Goal: Communication & Community: Share content

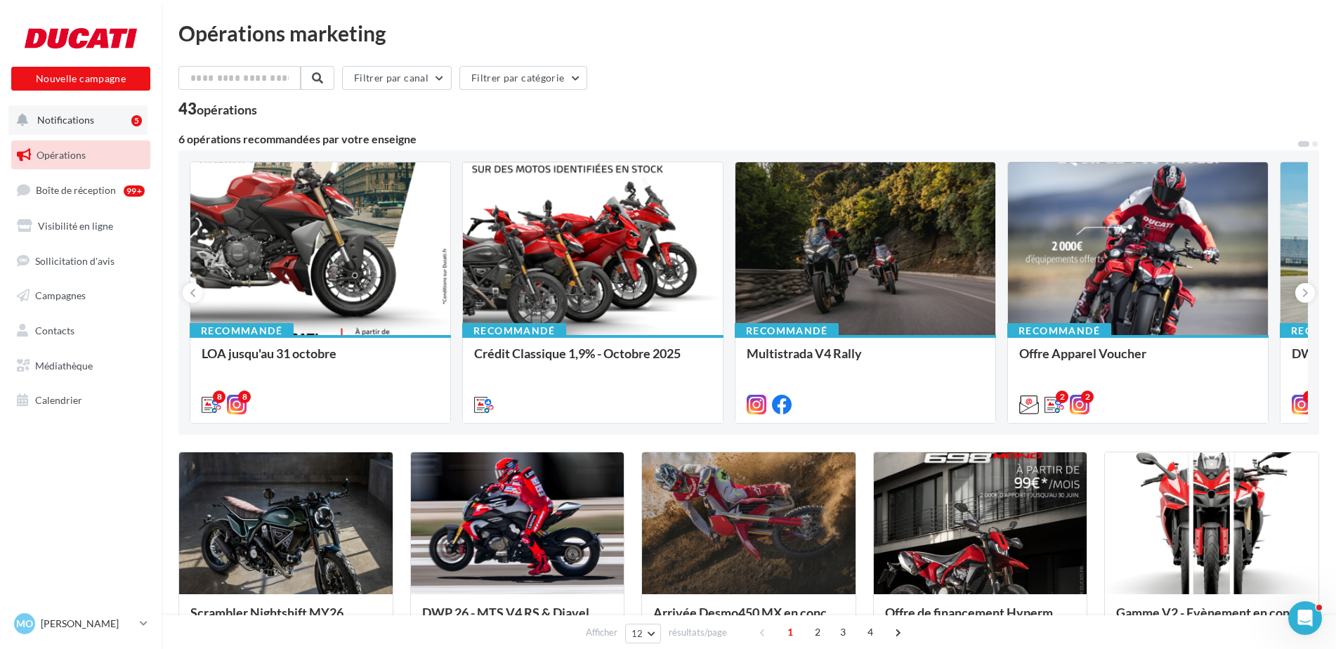
click at [85, 126] on button "Notifications 5" at bounding box center [77, 119] width 139 height 29
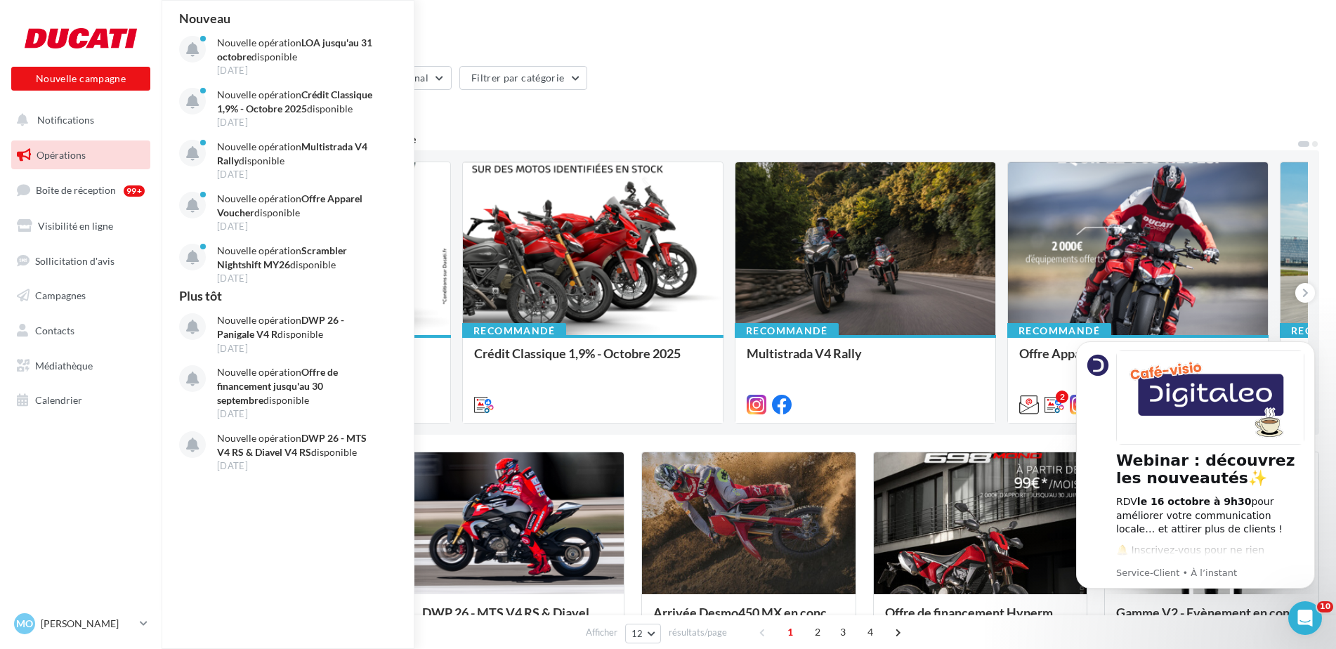
click at [631, 449] on div "Filtrer par canal Filtrer par catégorie 43 opérations 6 opérations recommandées…" at bounding box center [748, 644] width 1141 height 1157
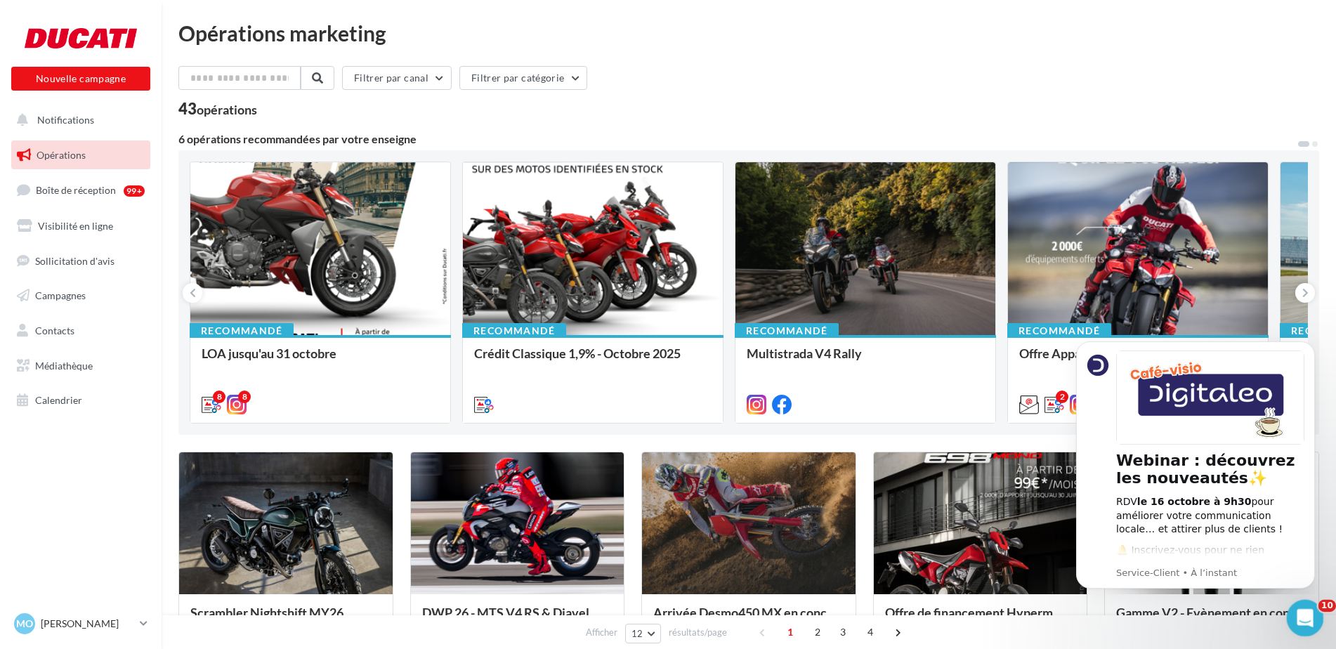
click at [1308, 628] on div "Ouvrir le Messenger Intercom" at bounding box center [1303, 616] width 46 height 46
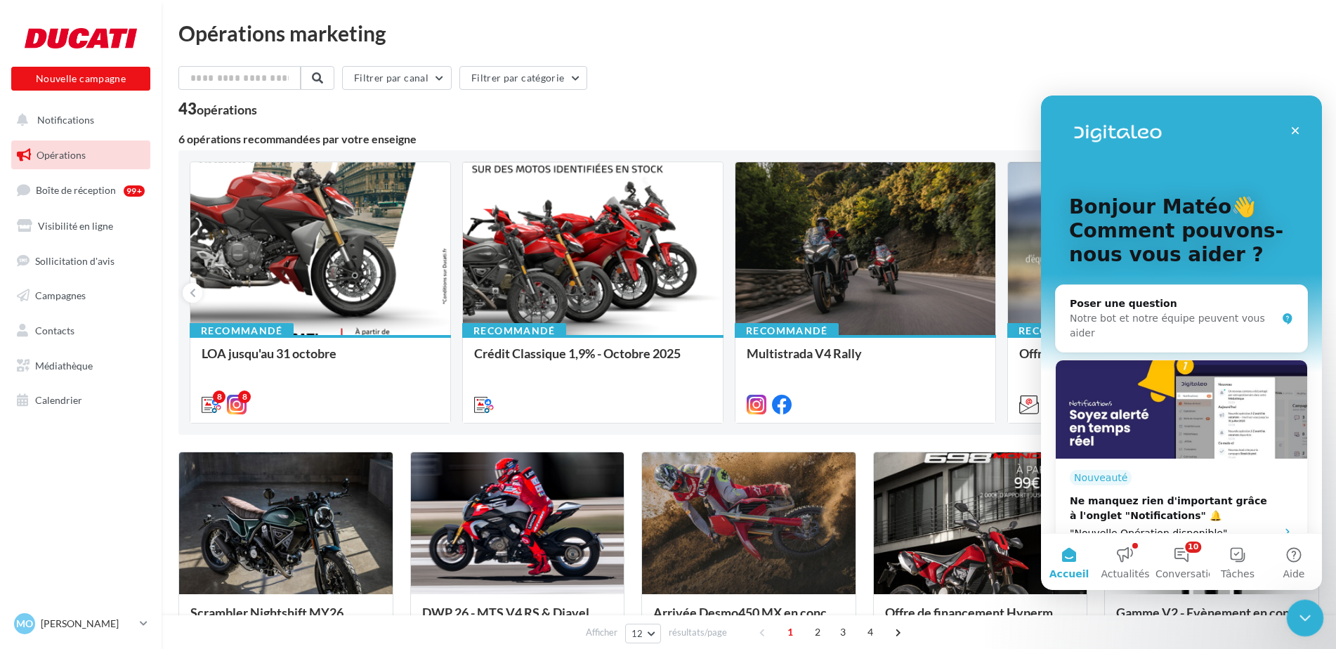
click at [1291, 626] on div "Fermer le Messenger Intercom" at bounding box center [1303, 616] width 34 height 34
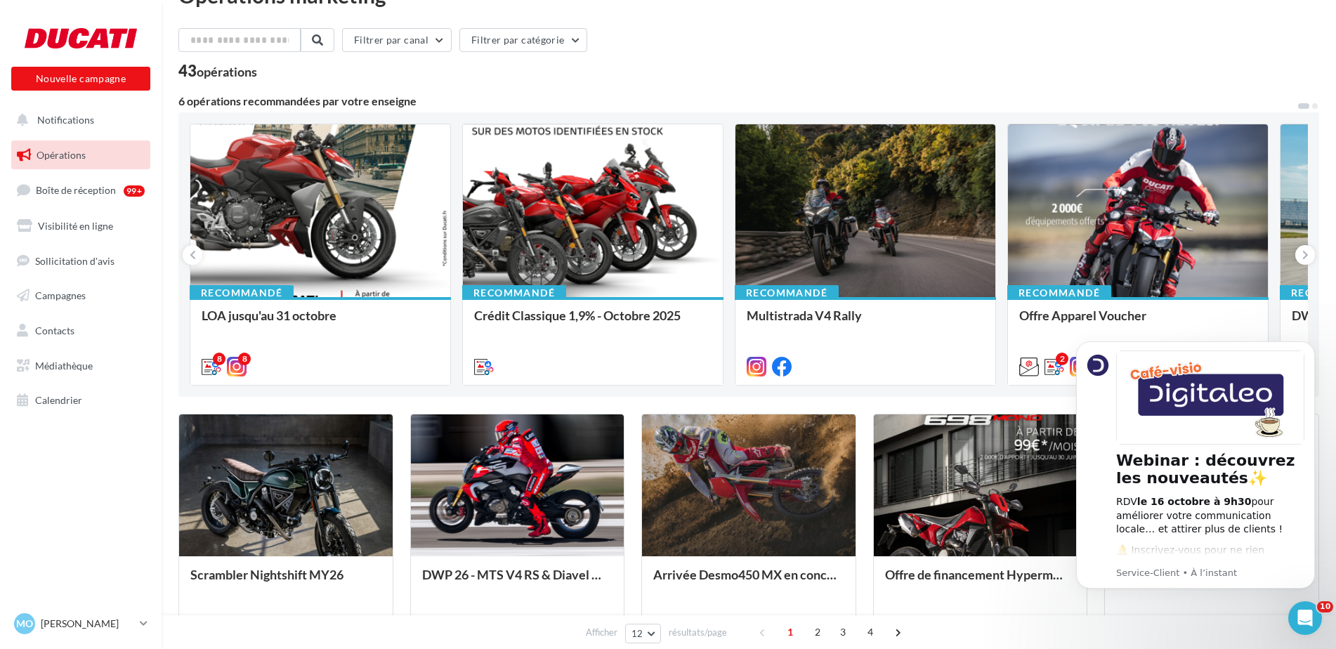
scroll to position [70, 0]
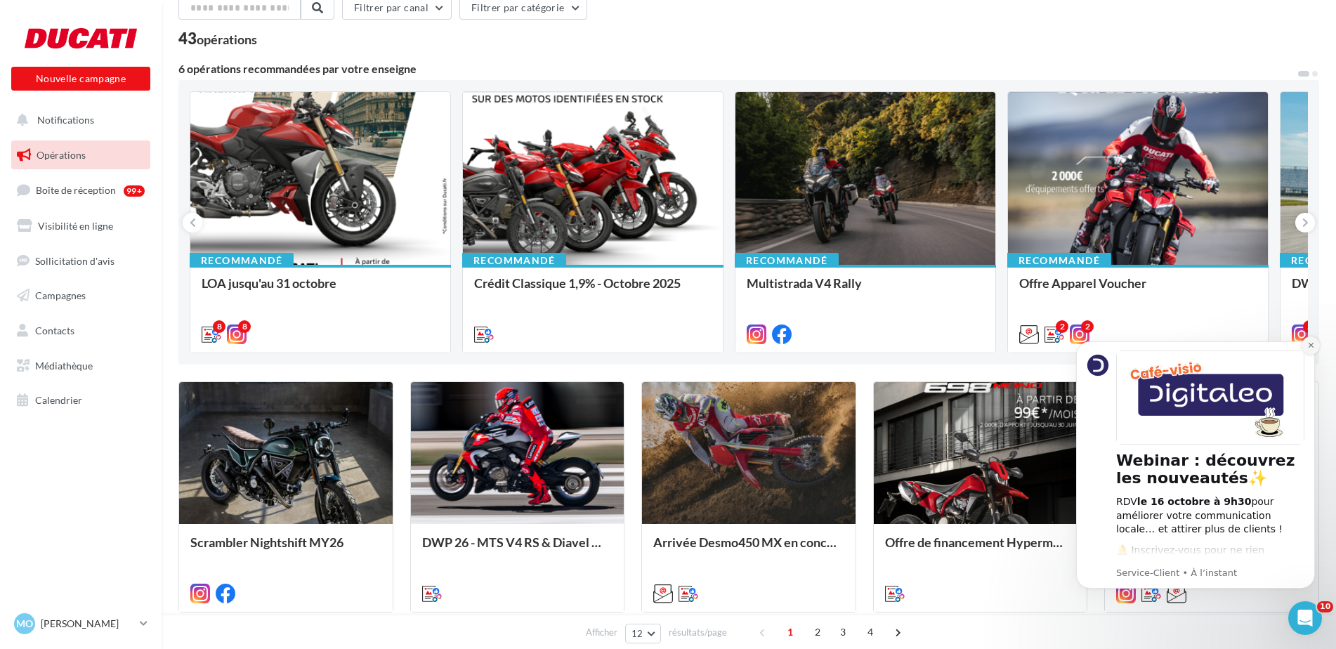
click at [1313, 346] on icon "Dismiss notification" at bounding box center [1311, 345] width 8 height 8
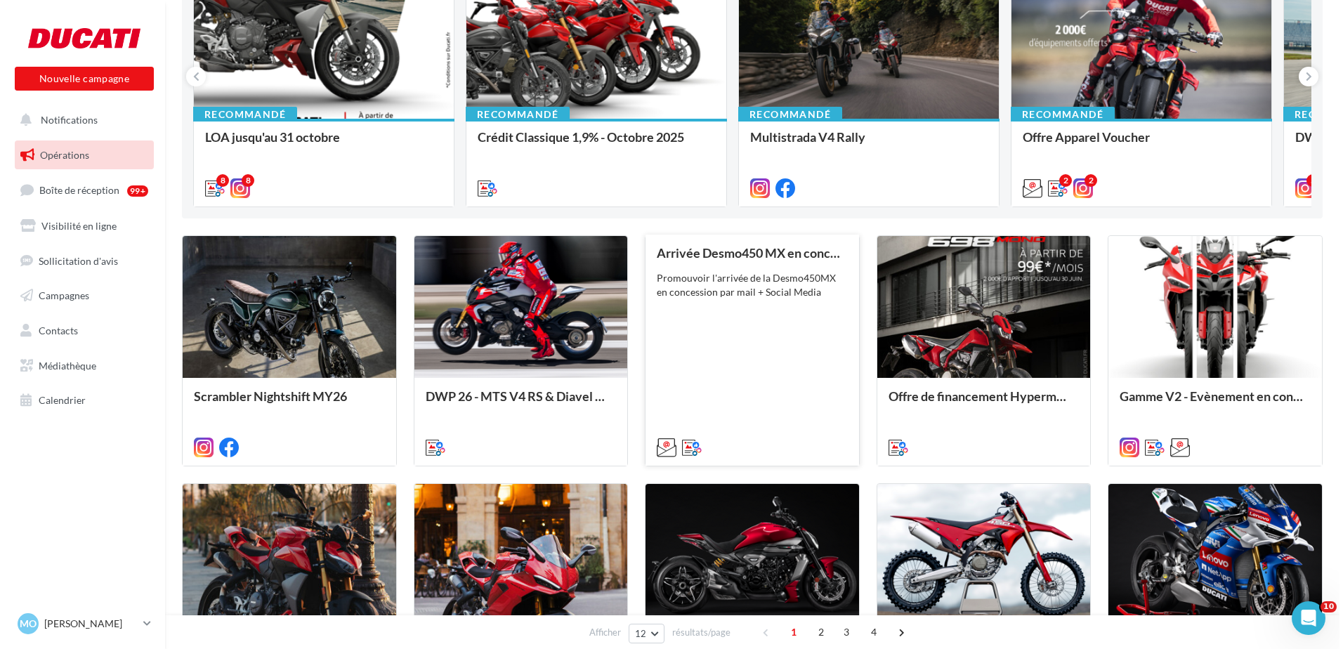
scroll to position [0, 0]
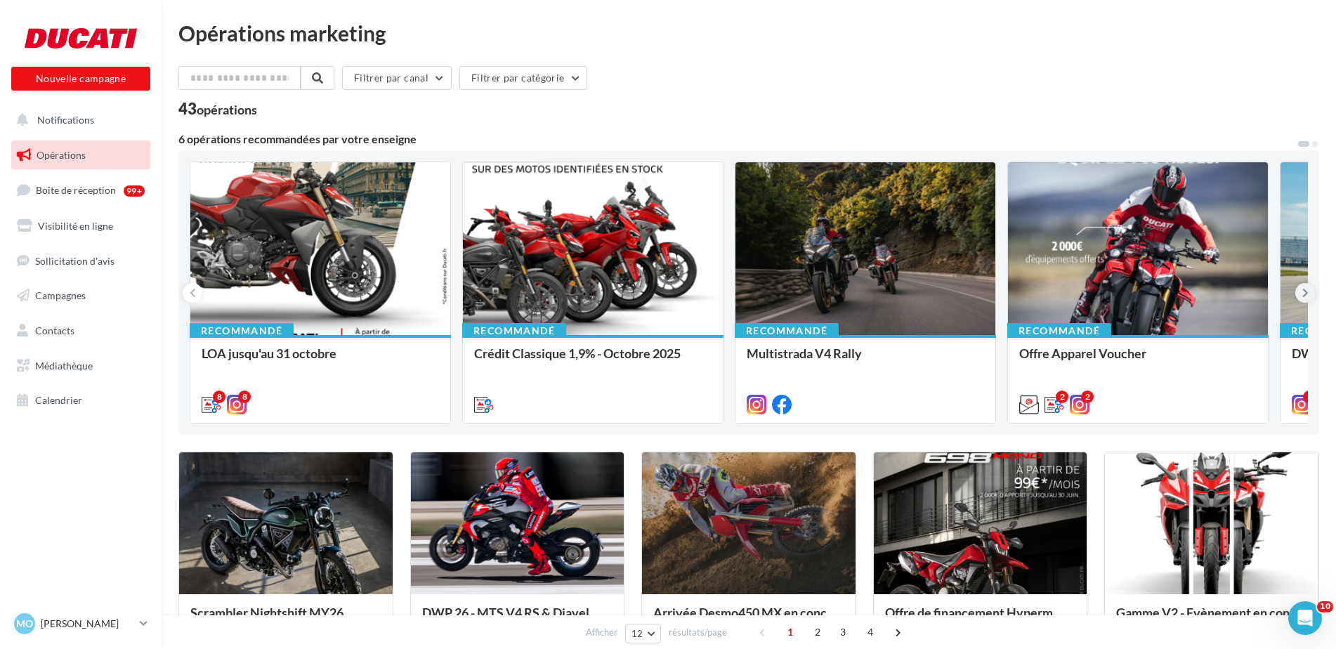
click at [1313, 295] on button at bounding box center [1305, 293] width 20 height 20
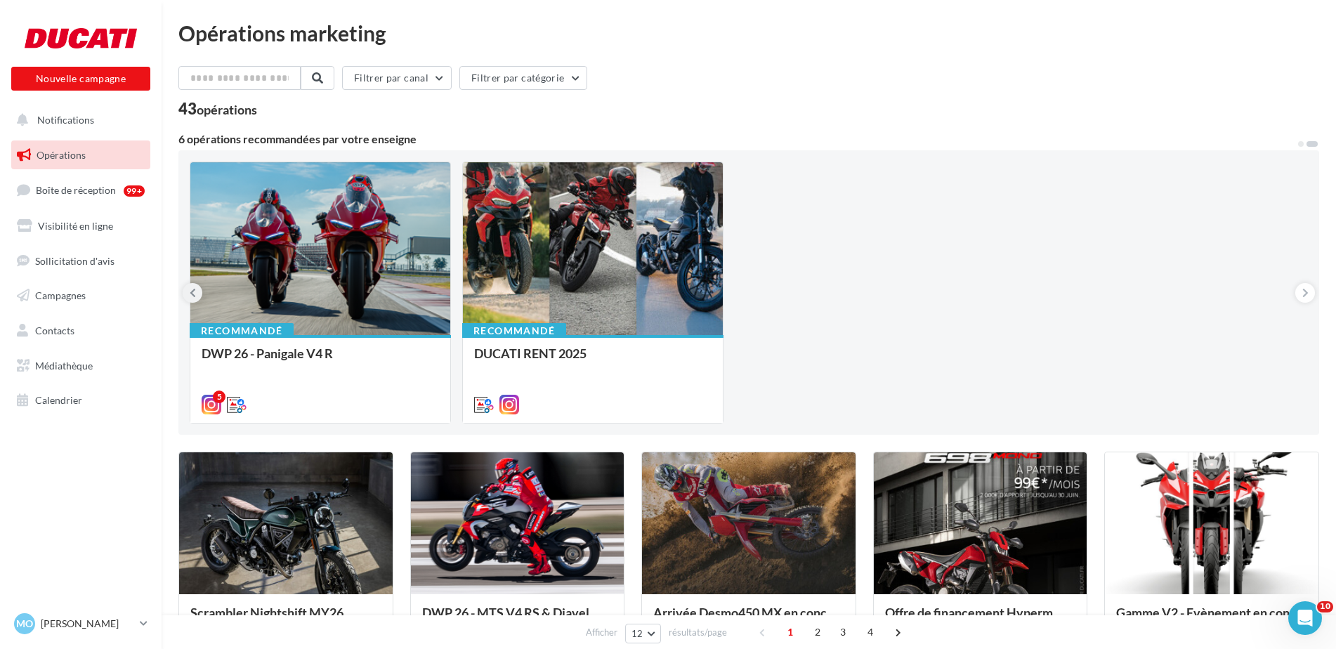
click at [188, 296] on button at bounding box center [193, 293] width 20 height 20
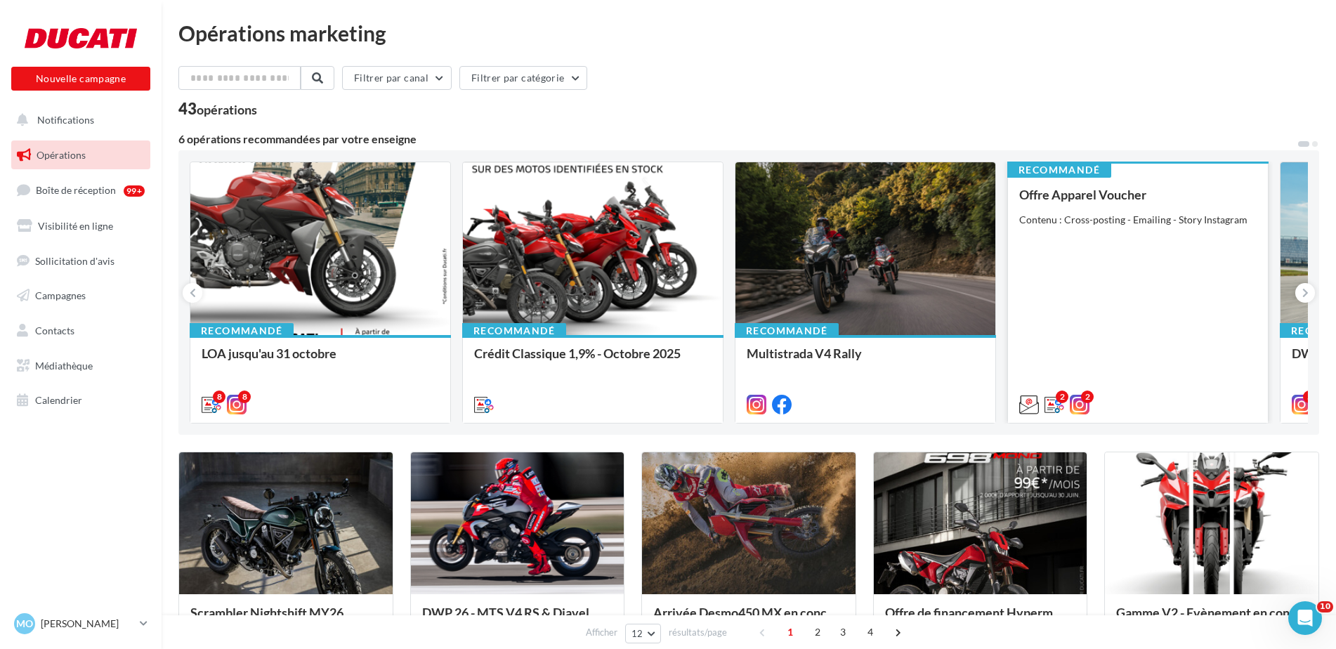
click at [1176, 298] on div "Offre Apparel Voucher Contenu : Cross-posting - Emailing - Story Instagram" at bounding box center [1137, 299] width 237 height 223
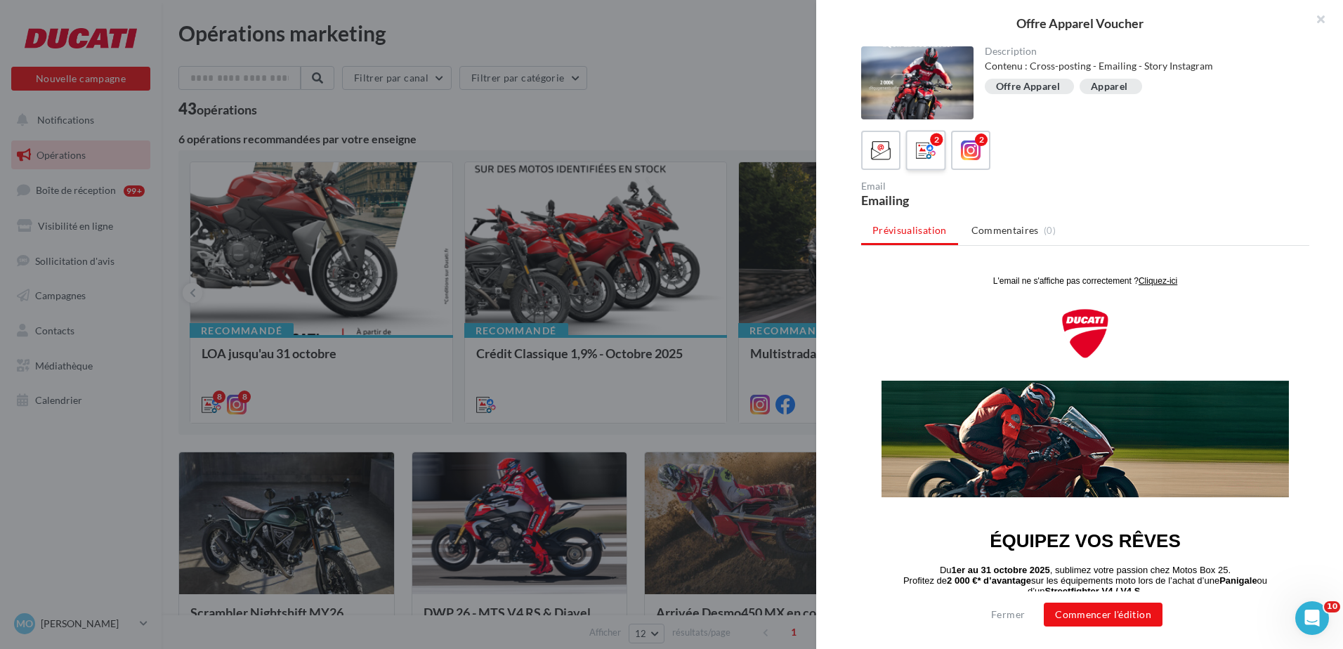
click at [935, 159] on icon at bounding box center [926, 150] width 20 height 20
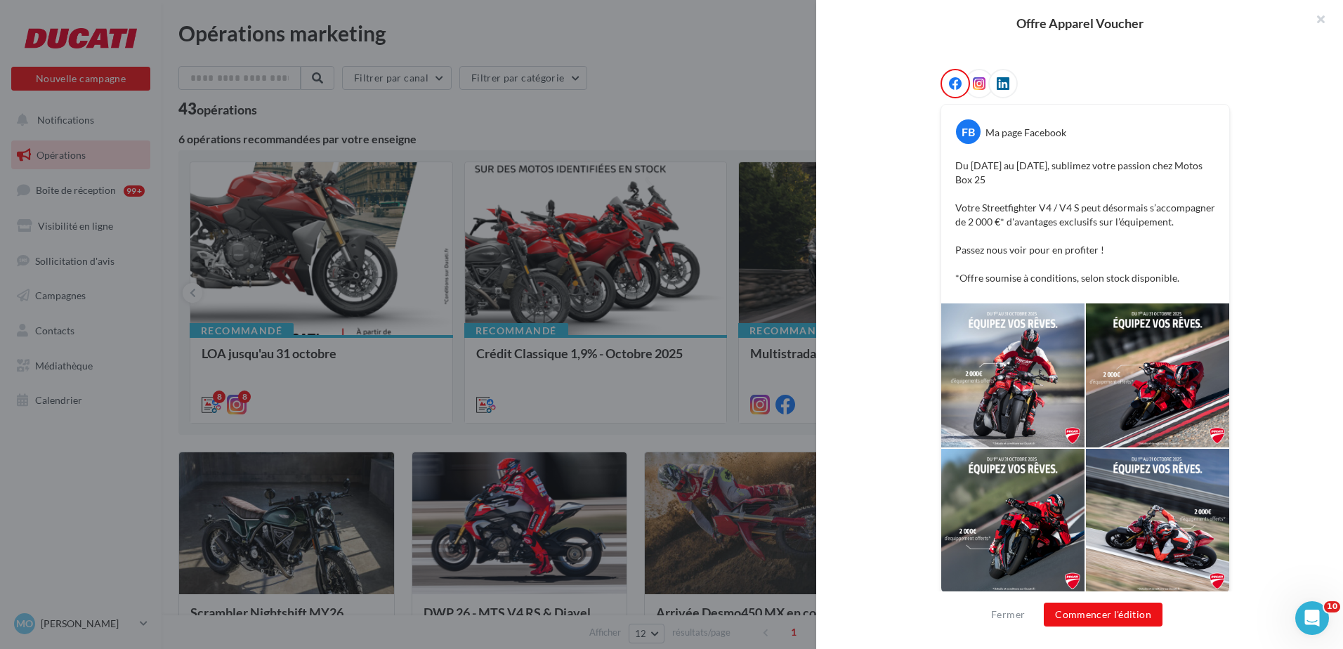
scroll to position [218, 0]
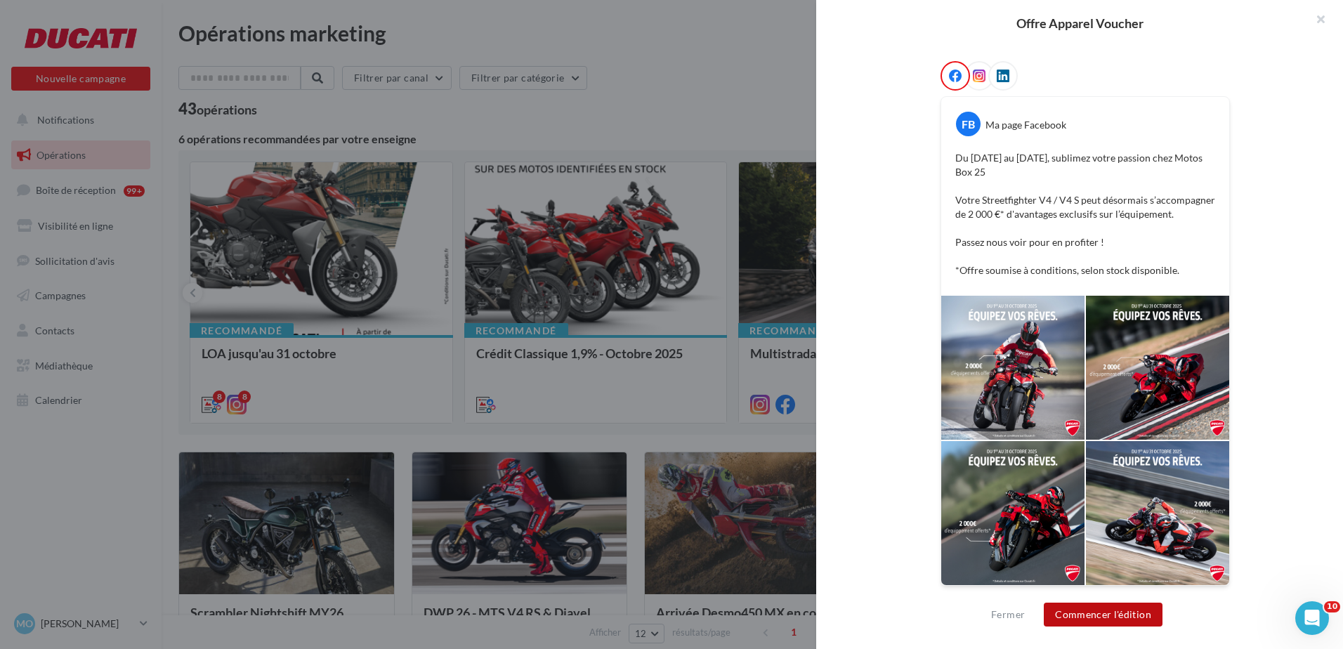
click at [1124, 615] on button "Commencer l'édition" at bounding box center [1103, 615] width 119 height 24
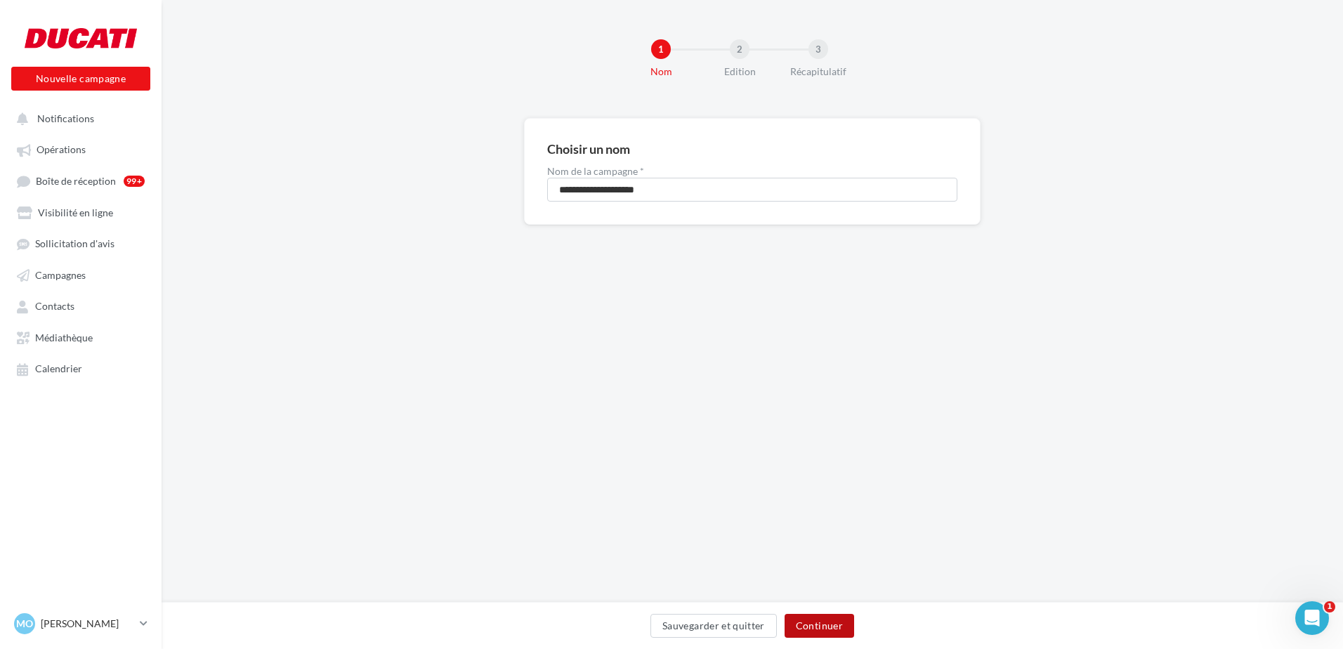
click at [824, 626] on button "Continuer" at bounding box center [819, 626] width 70 height 24
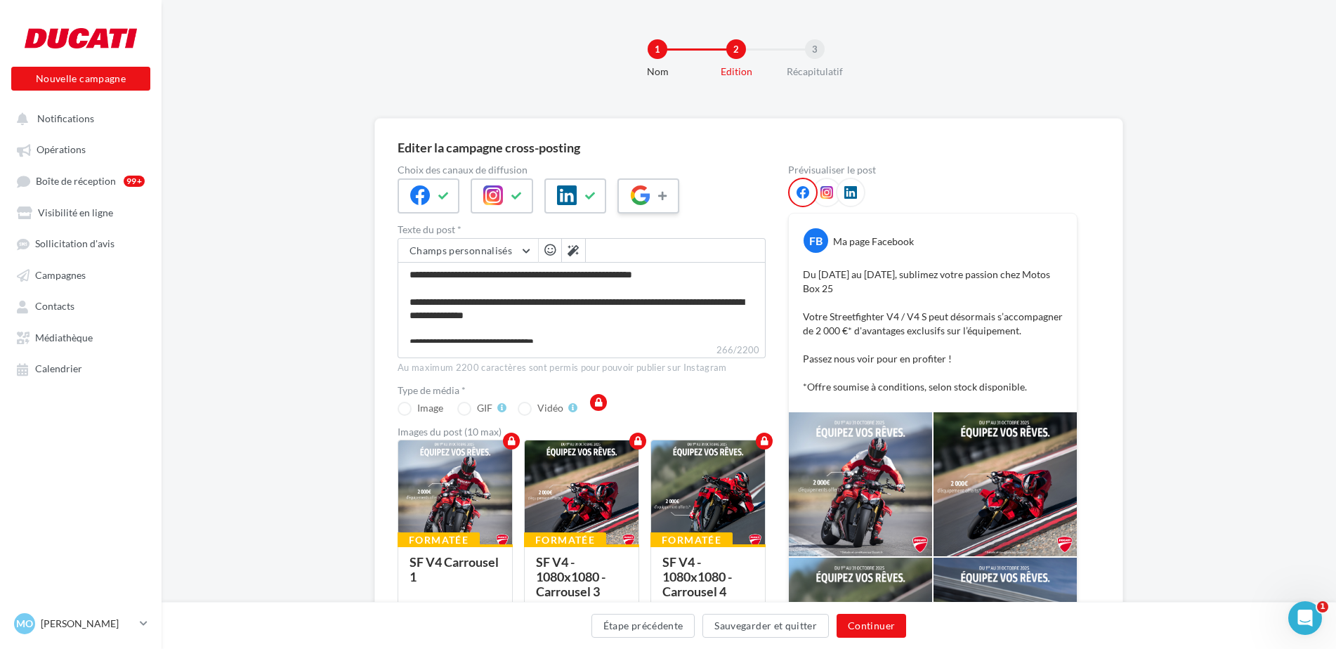
click at [659, 192] on icon at bounding box center [663, 196] width 11 height 10
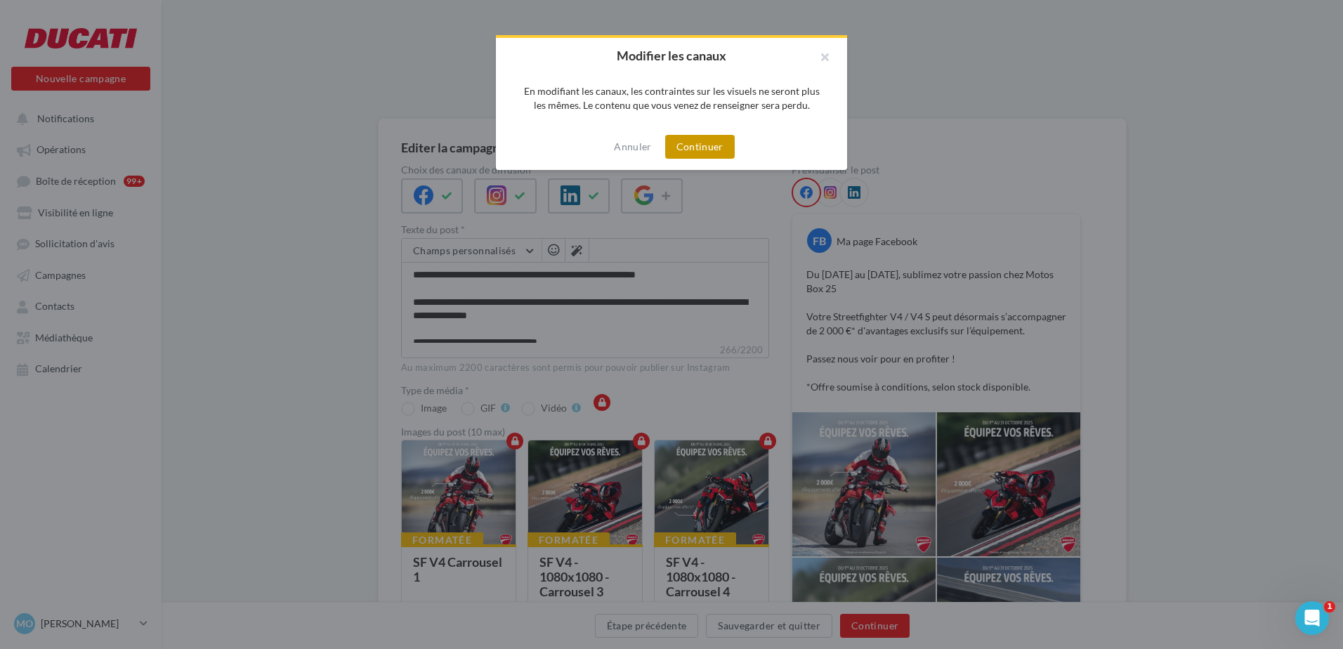
click at [721, 152] on button "Continuer" at bounding box center [700, 147] width 70 height 24
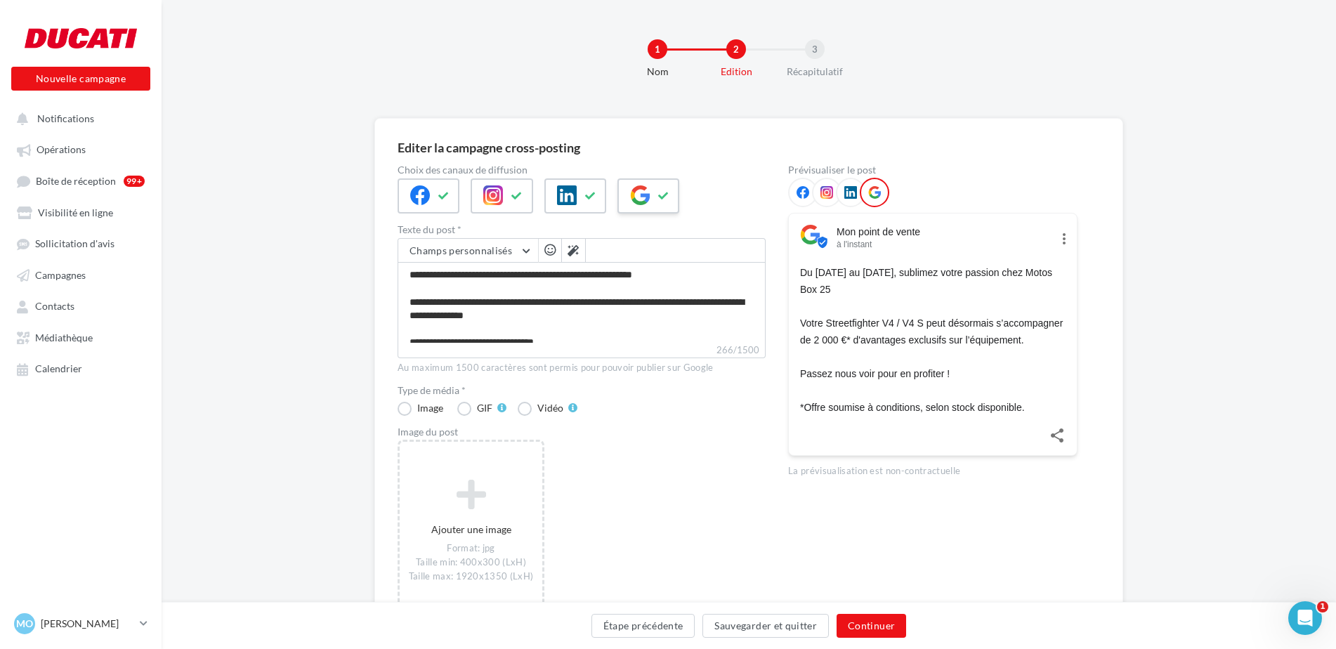
click at [665, 192] on icon at bounding box center [663, 196] width 11 height 10
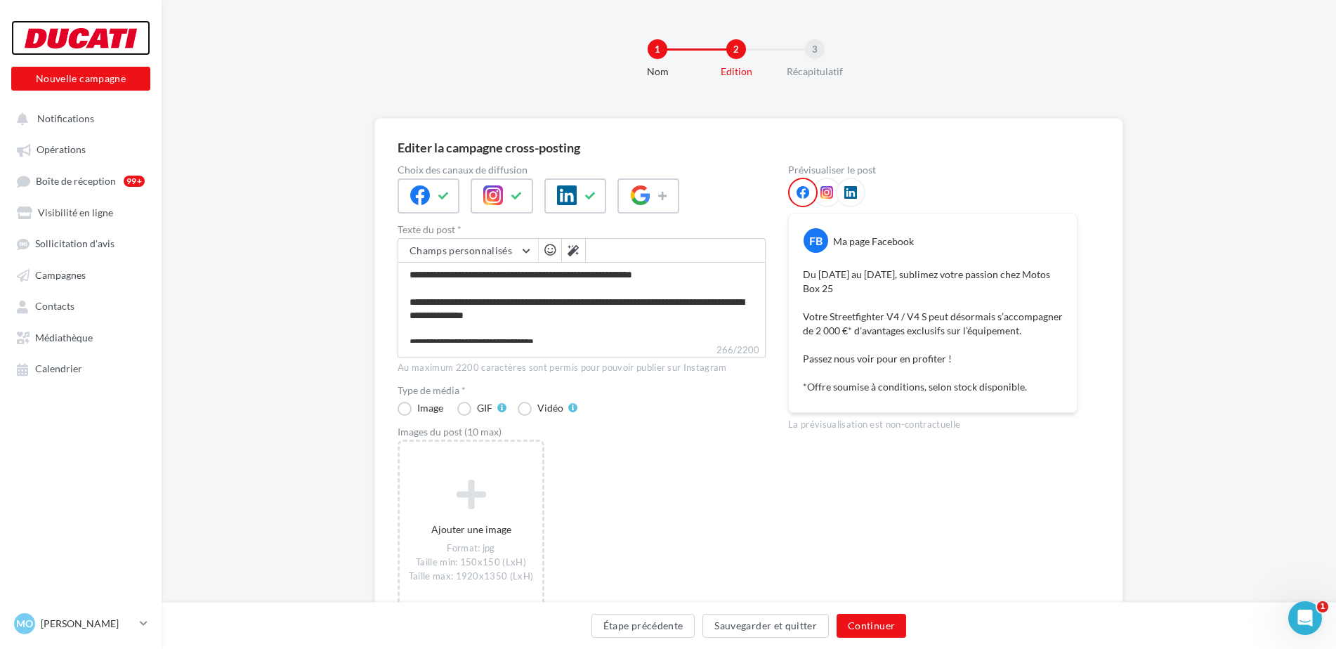
click at [91, 41] on div at bounding box center [81, 37] width 112 height 35
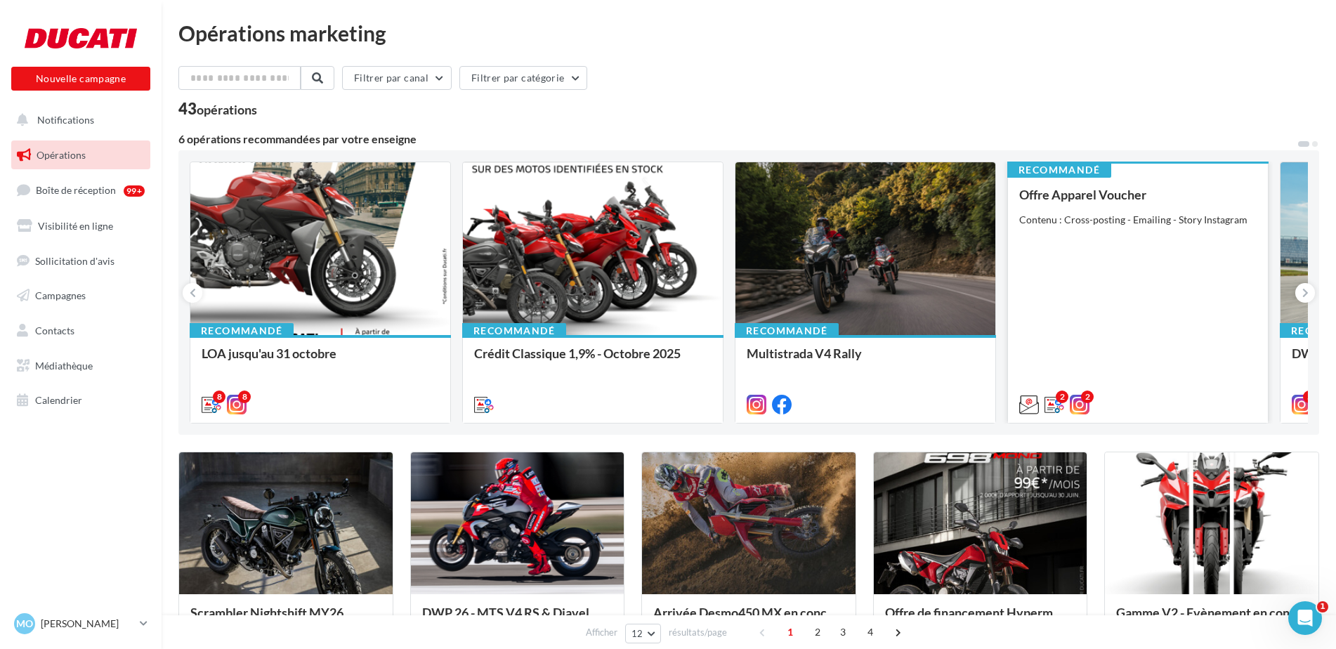
click at [1126, 247] on div "Offre Apparel Voucher Contenu : Cross-posting - Emailing - Story Instagram" at bounding box center [1137, 299] width 237 height 223
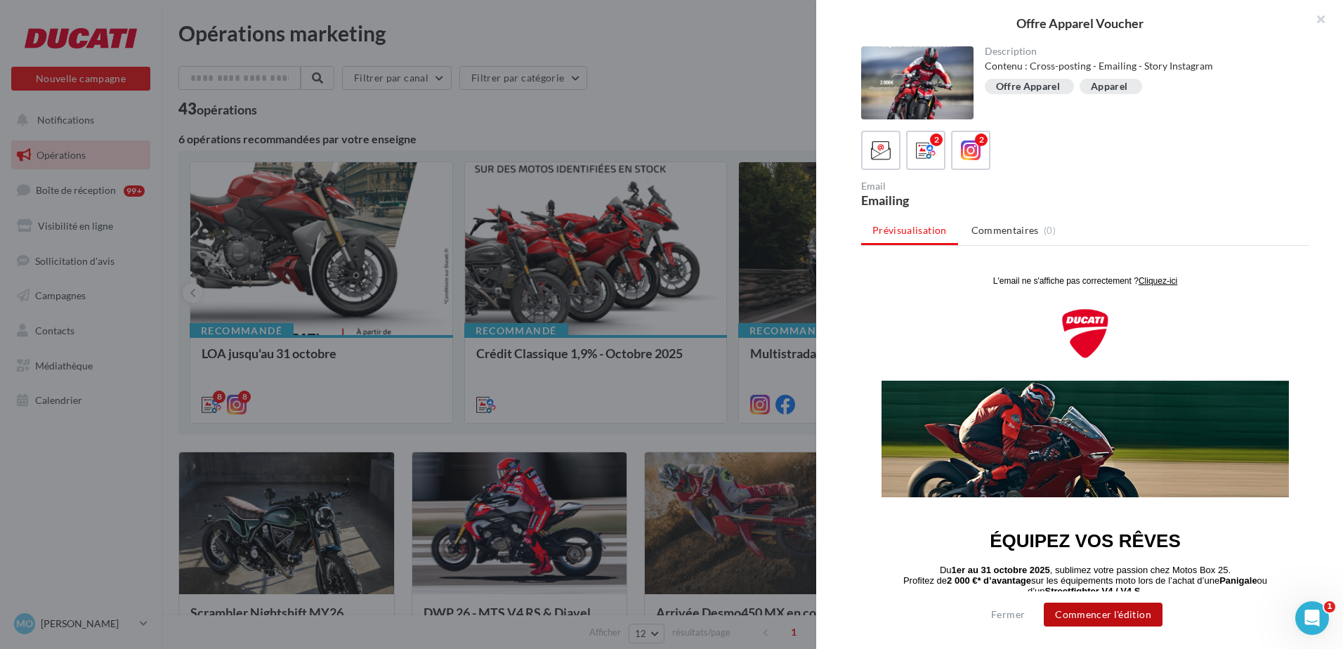
click at [1122, 614] on button "Commencer l'édition" at bounding box center [1103, 615] width 119 height 24
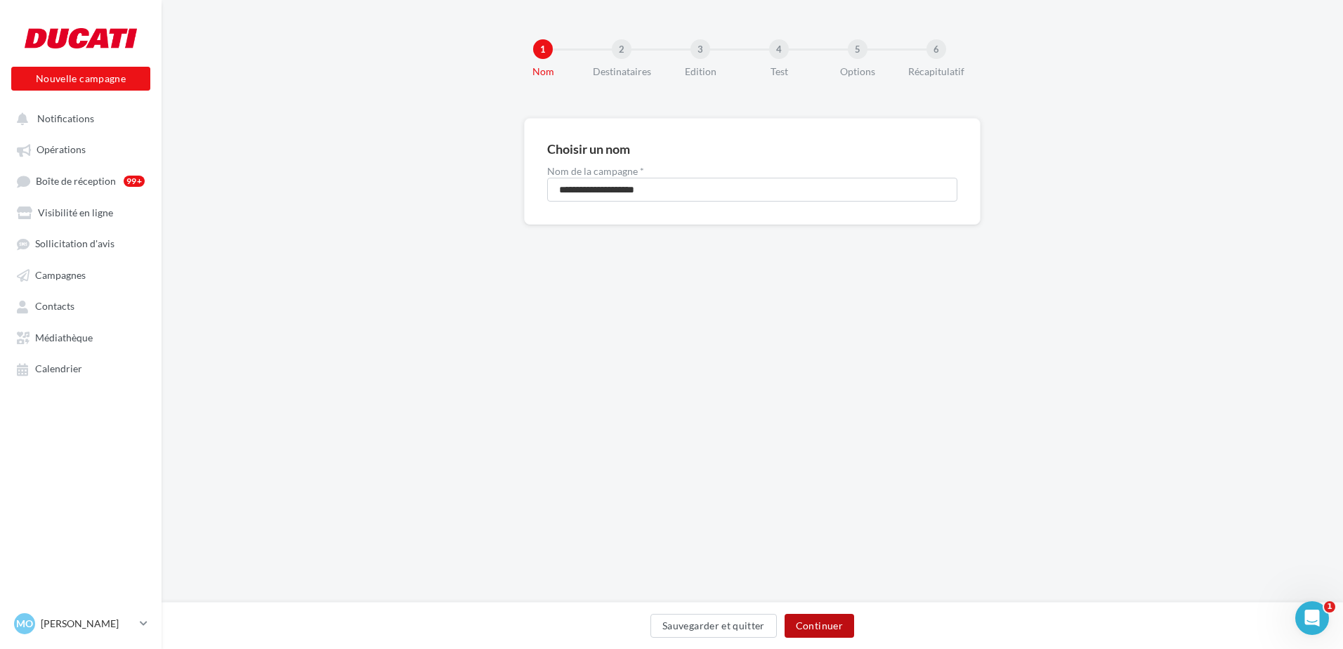
click at [820, 635] on button "Continuer" at bounding box center [819, 626] width 70 height 24
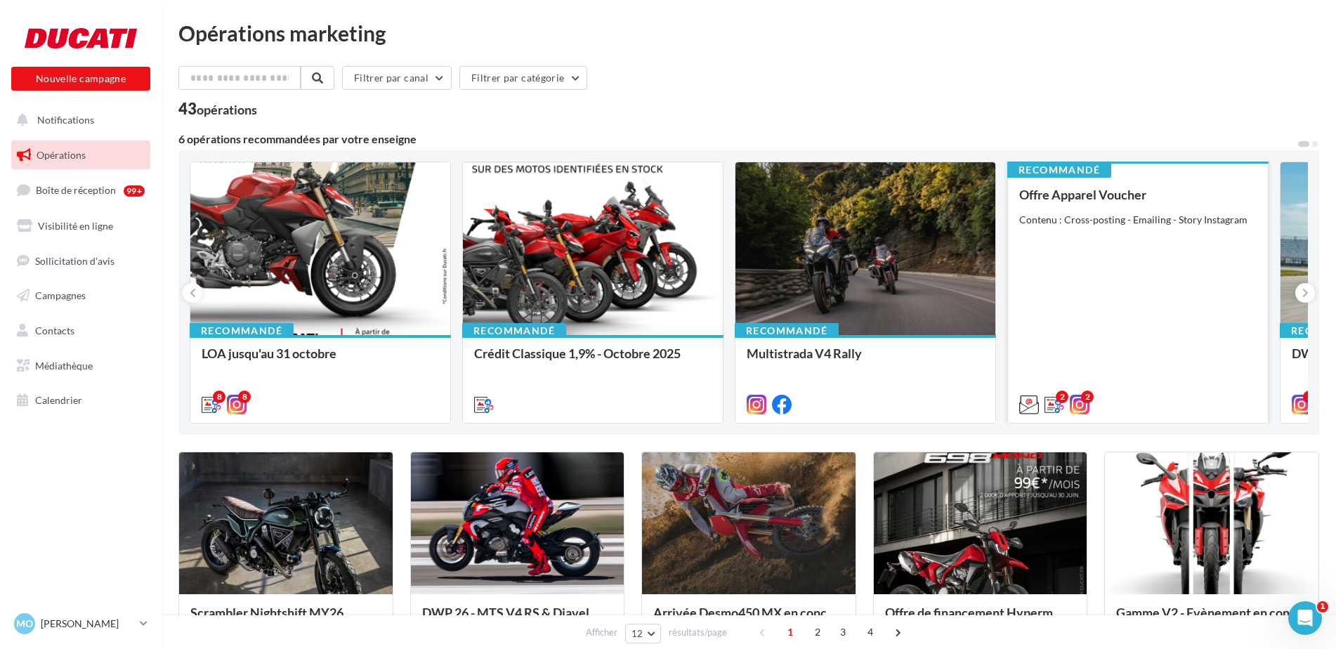
click at [1101, 249] on div "Offre Apparel Voucher Contenu : Cross-posting - Emailing - Story Instagram" at bounding box center [1137, 299] width 237 height 223
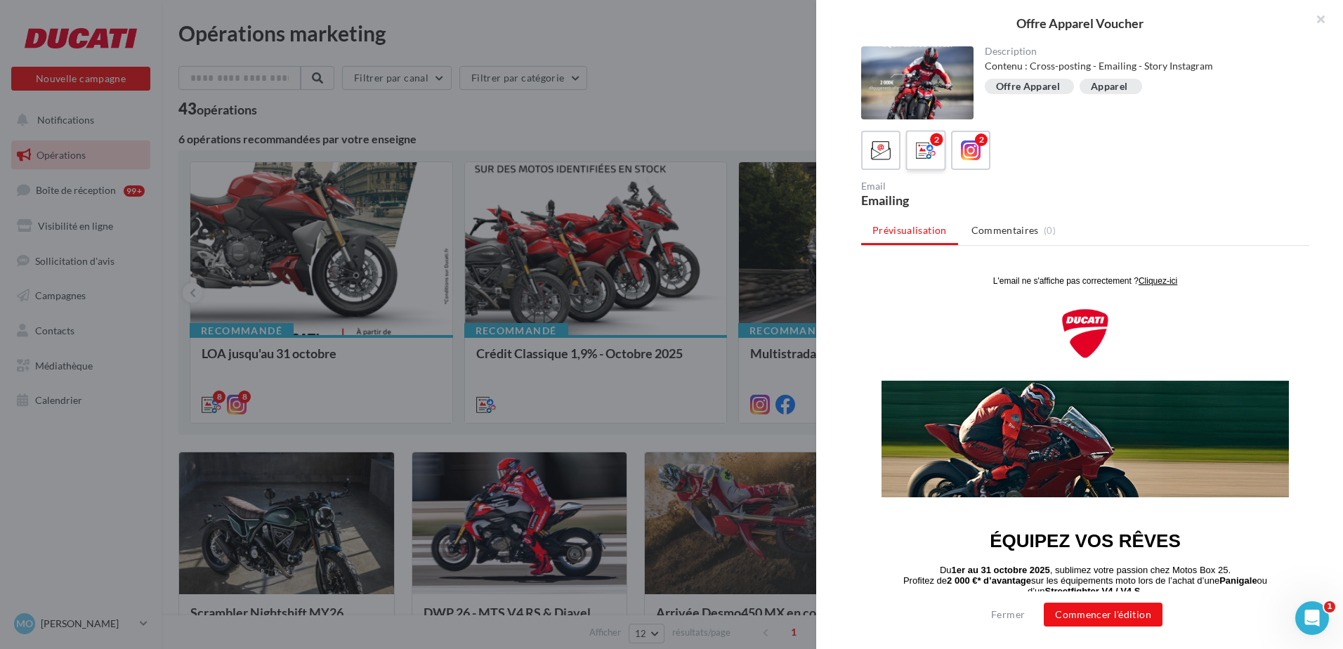
click at [930, 154] on icon at bounding box center [926, 150] width 20 height 20
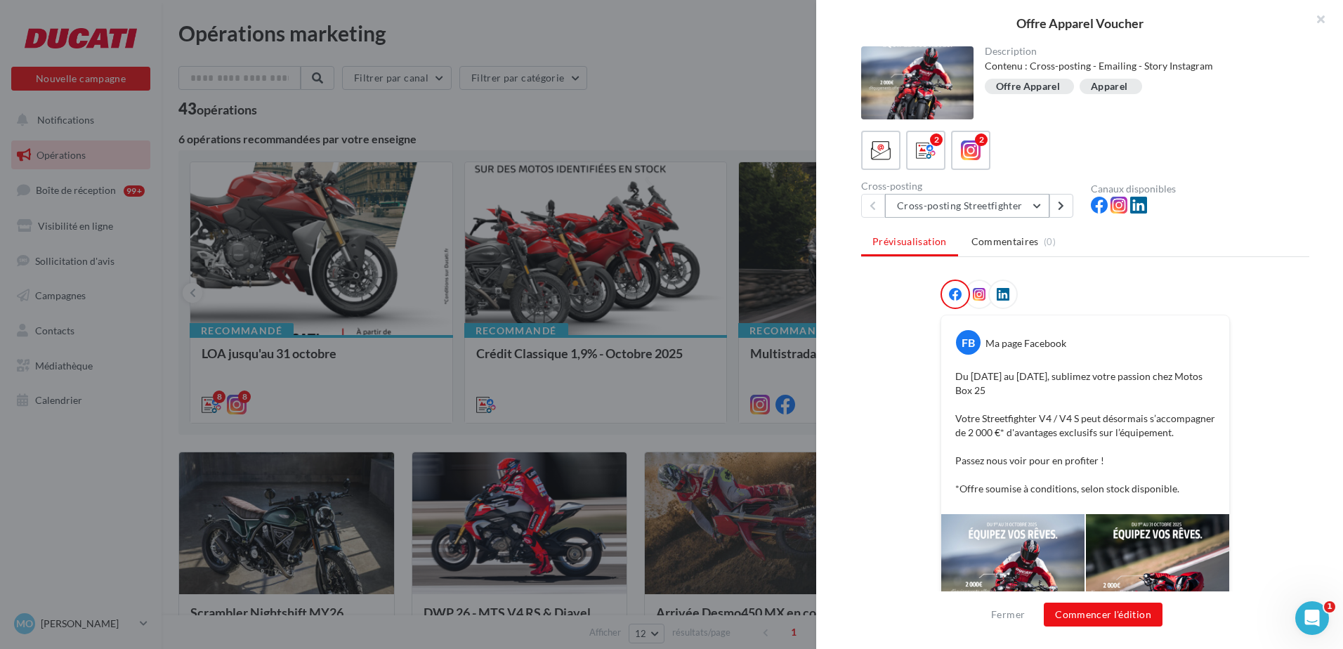
click at [1037, 202] on button "Cross-posting Streetfighter" at bounding box center [967, 206] width 164 height 24
click at [1211, 287] on div at bounding box center [1084, 297] width 289 height 35
click at [1146, 620] on button "Commencer l'édition" at bounding box center [1103, 615] width 119 height 24
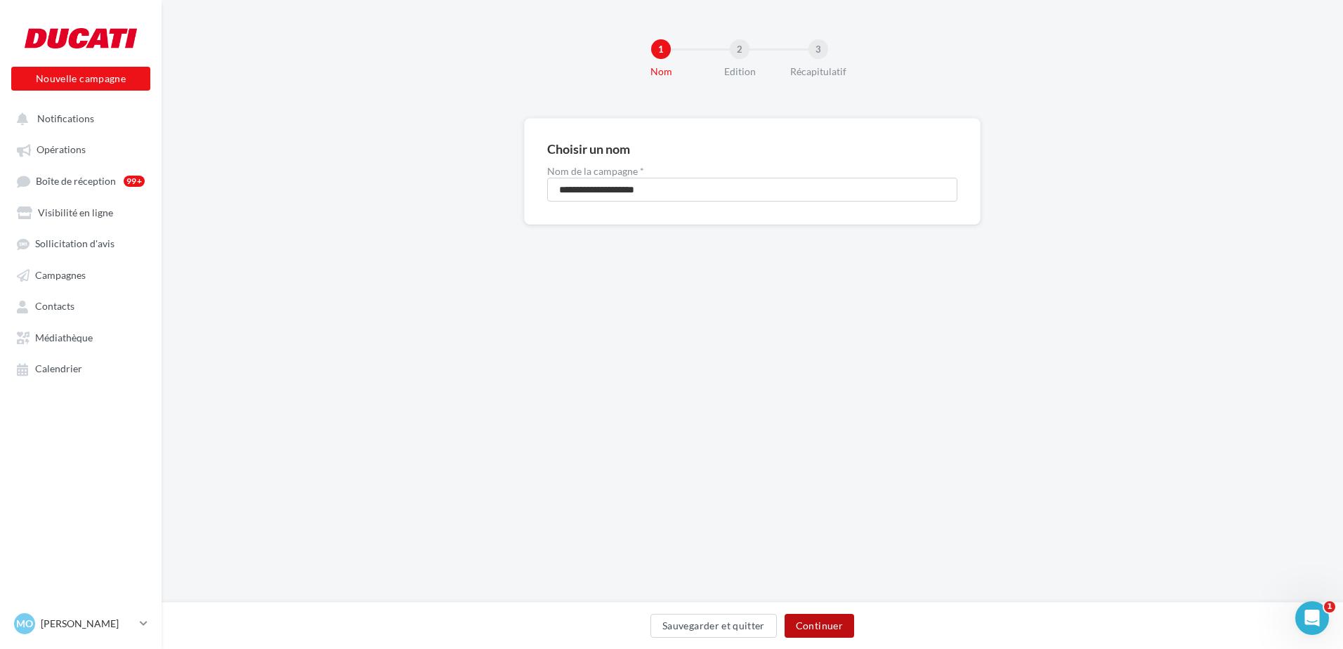
click at [829, 627] on button "Continuer" at bounding box center [819, 626] width 70 height 24
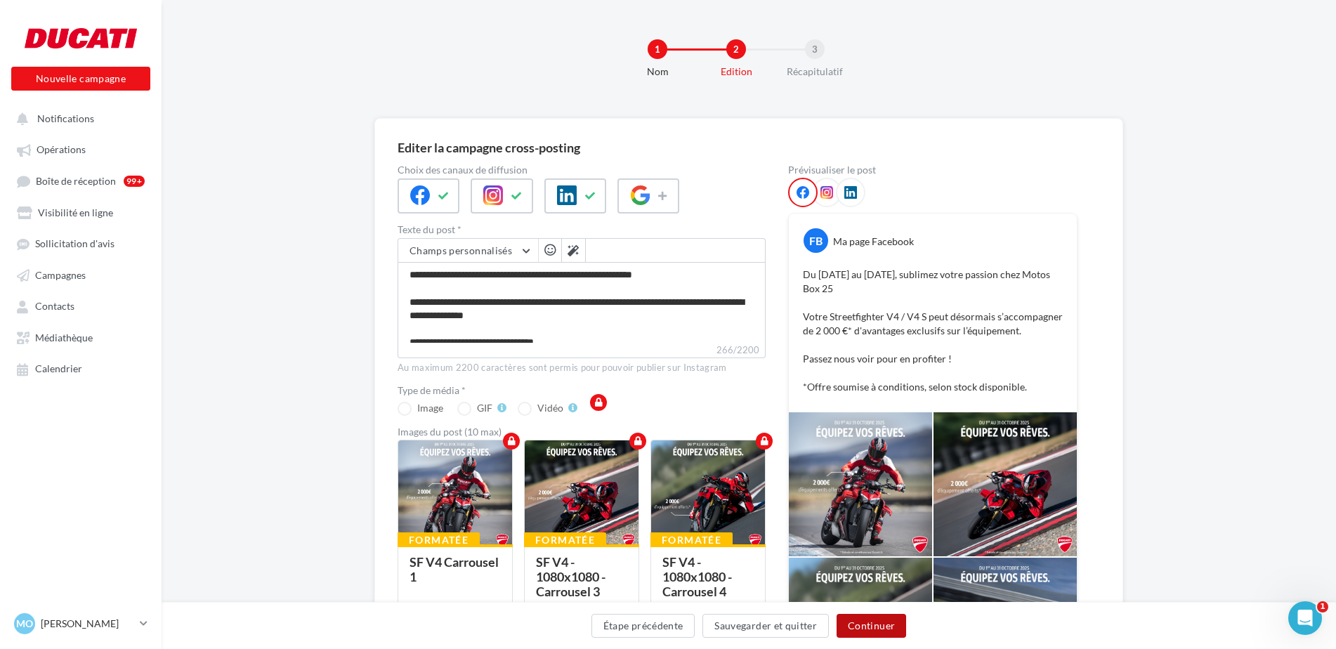
click at [872, 623] on button "Continuer" at bounding box center [871, 626] width 70 height 24
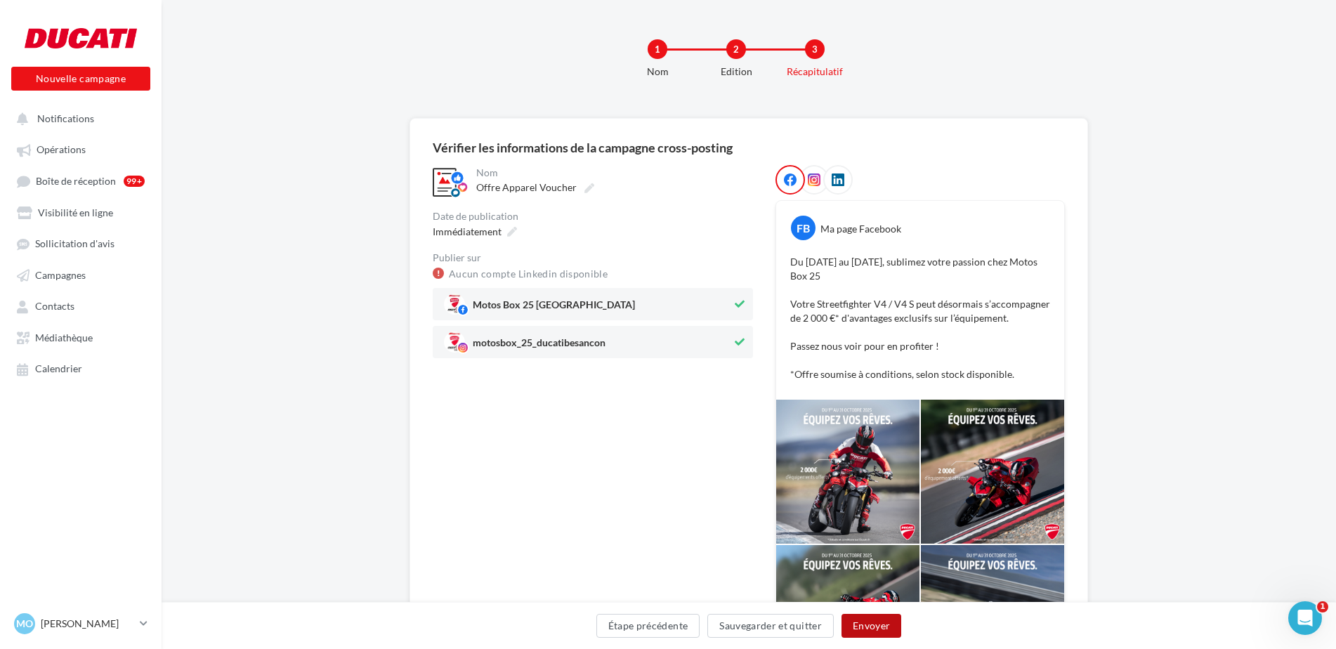
click at [878, 623] on button "Envoyer" at bounding box center [871, 626] width 60 height 24
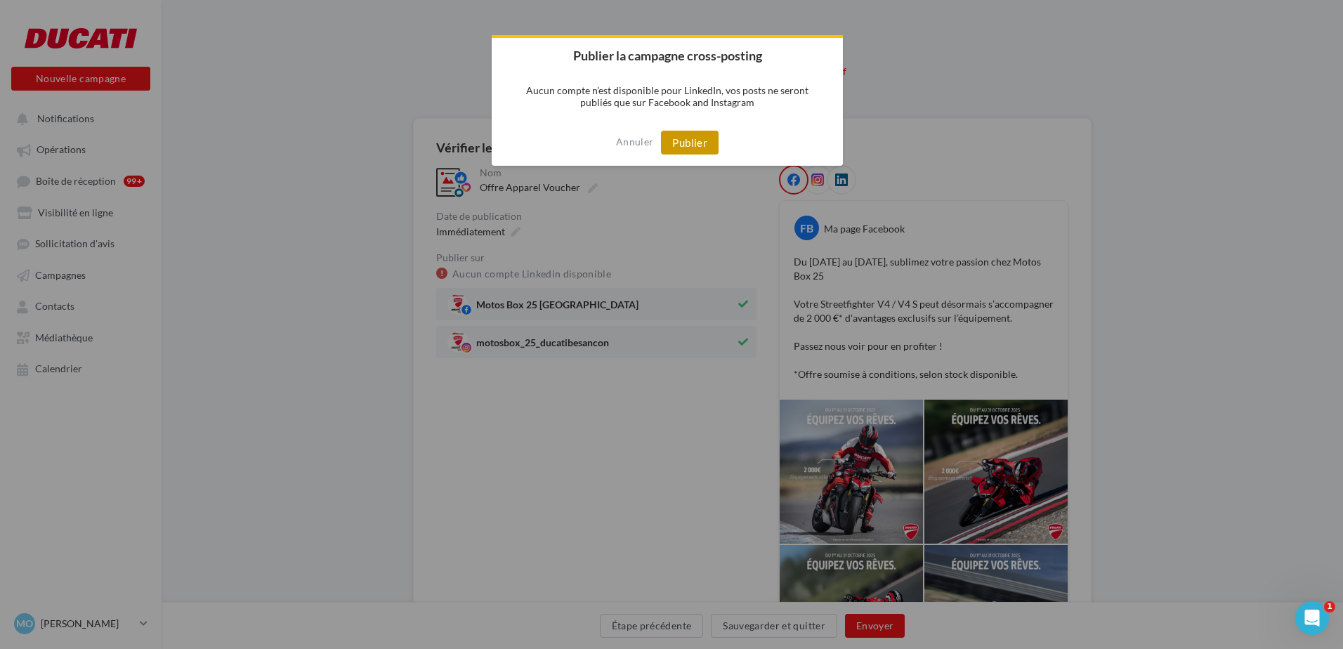
click at [693, 132] on button "Publier" at bounding box center [690, 143] width 58 height 24
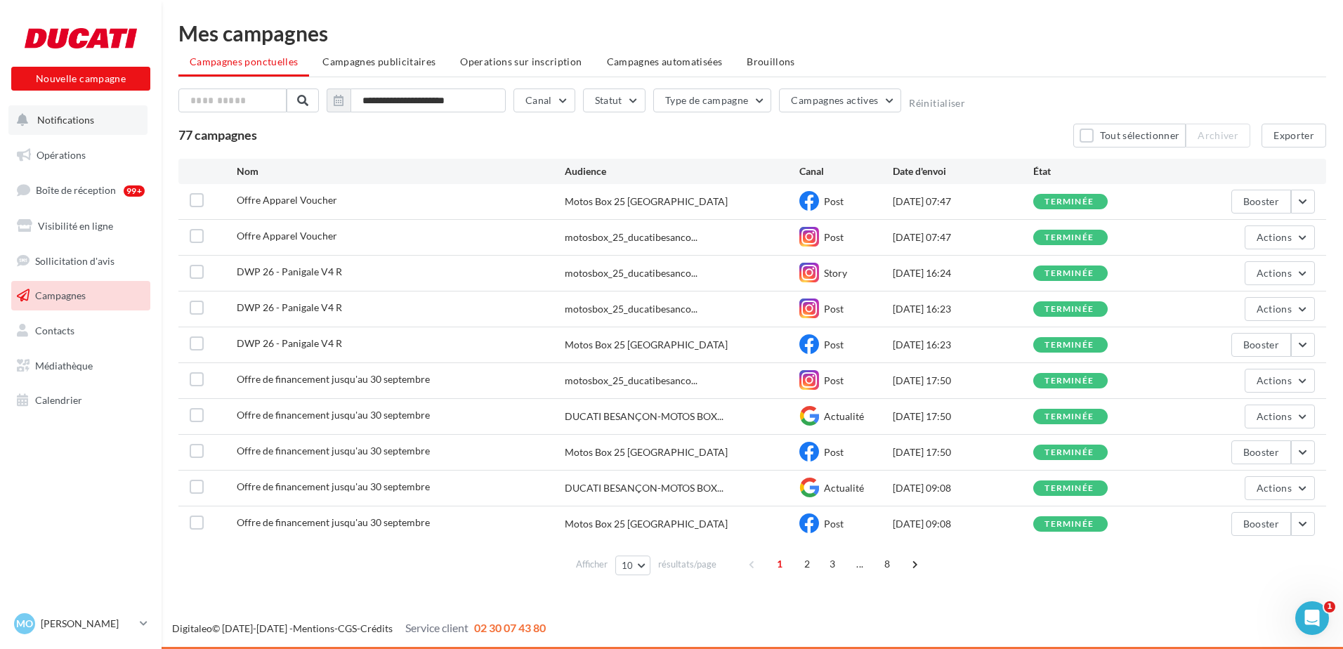
click at [83, 123] on span "Notifications" at bounding box center [65, 120] width 57 height 12
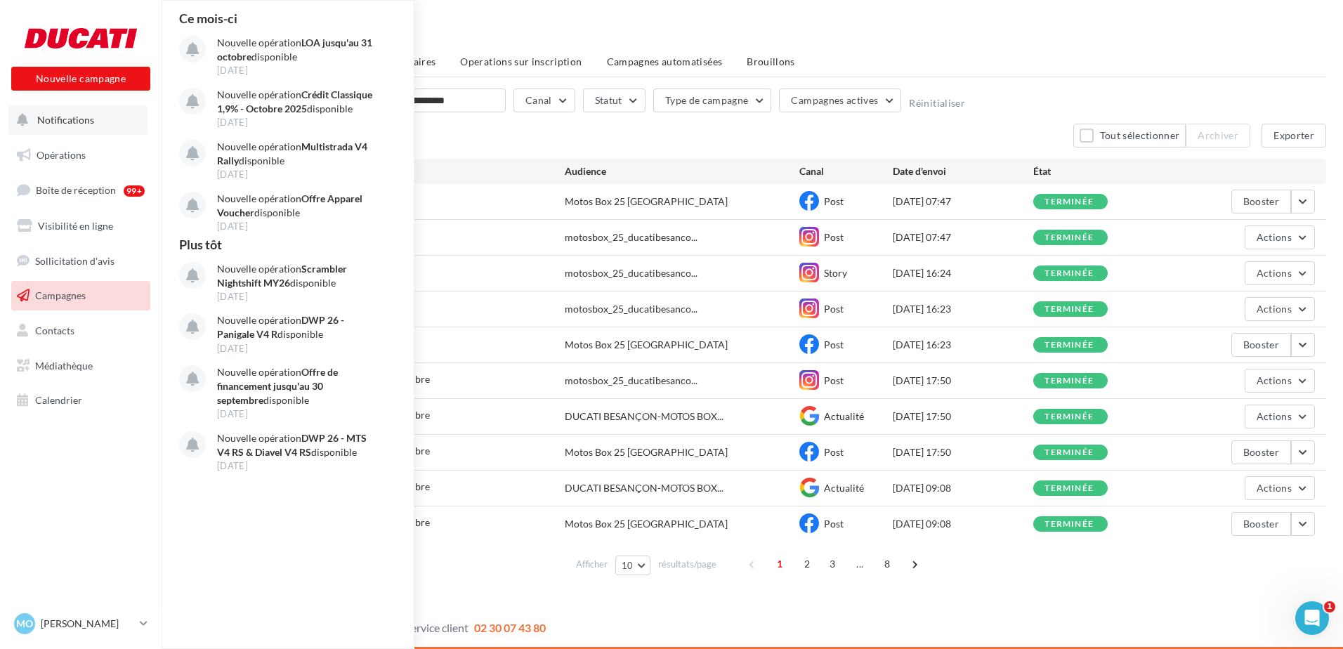
click at [79, 114] on span "Notifications" at bounding box center [65, 120] width 57 height 12
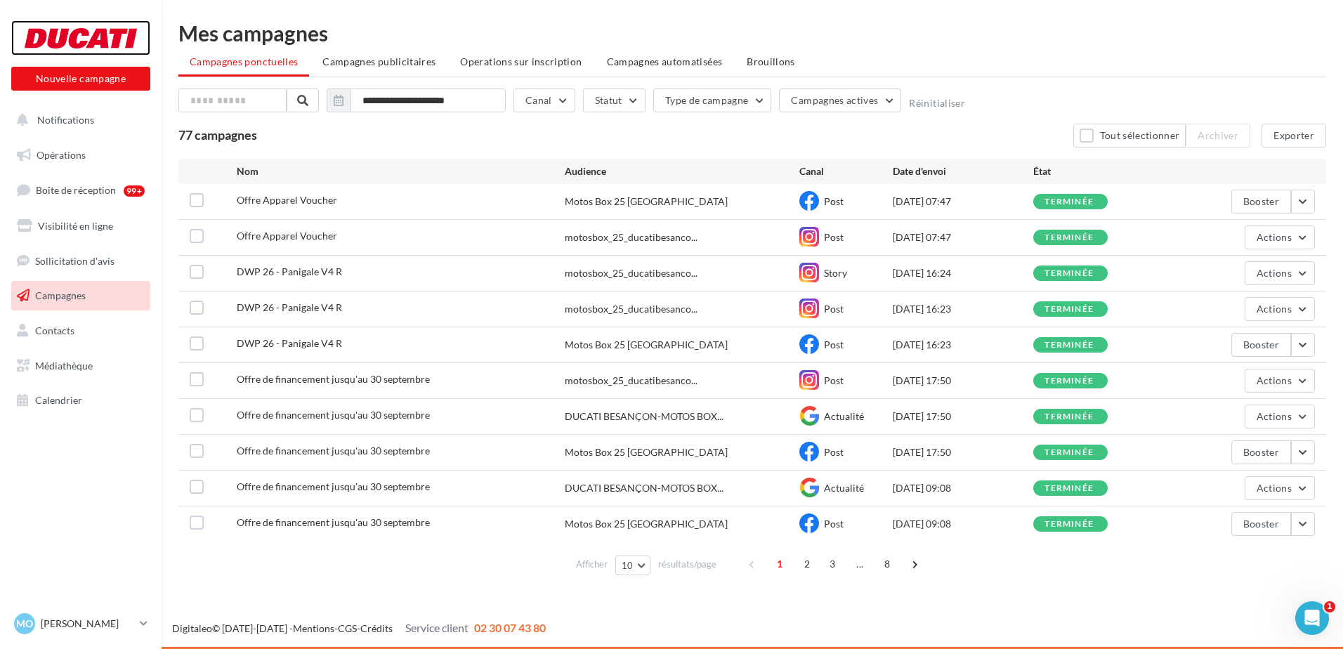
click at [83, 31] on div at bounding box center [81, 37] width 112 height 35
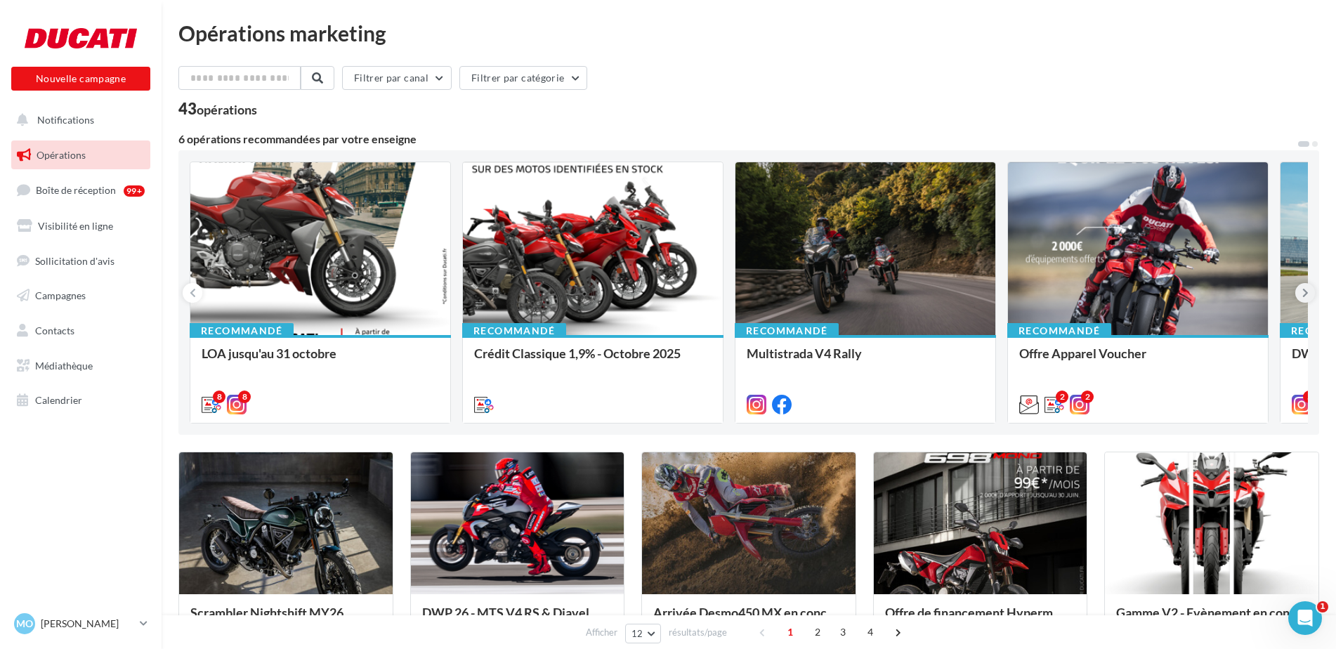
click at [1299, 296] on button at bounding box center [1305, 293] width 20 height 20
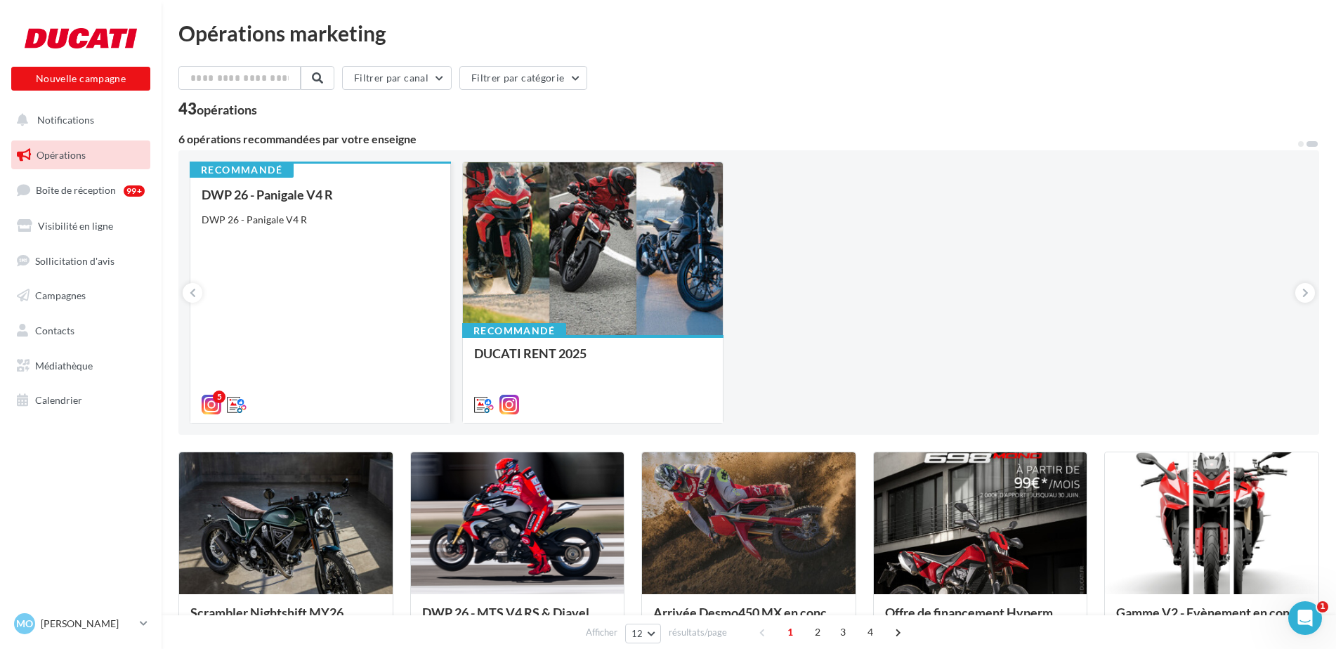
click at [313, 253] on div "DWP 26 - Panigale V4 R DWP 26 - Panigale V4 R" at bounding box center [320, 299] width 237 height 223
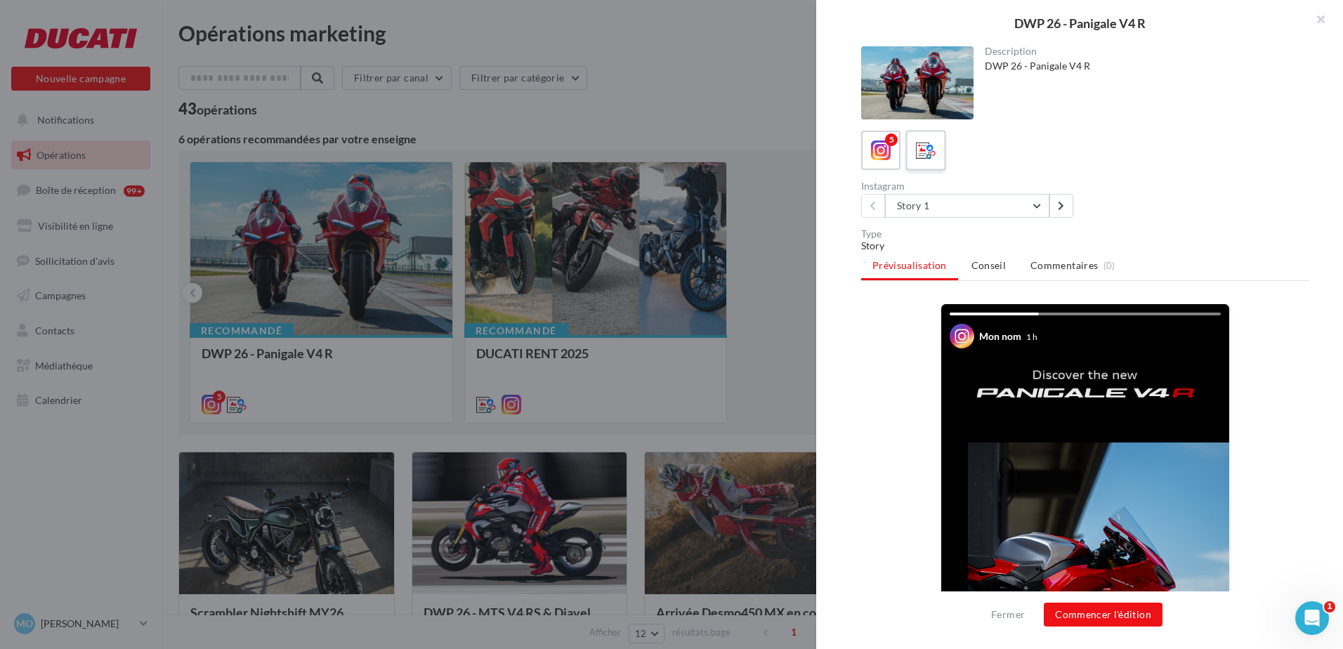
click at [929, 156] on icon at bounding box center [926, 150] width 20 height 20
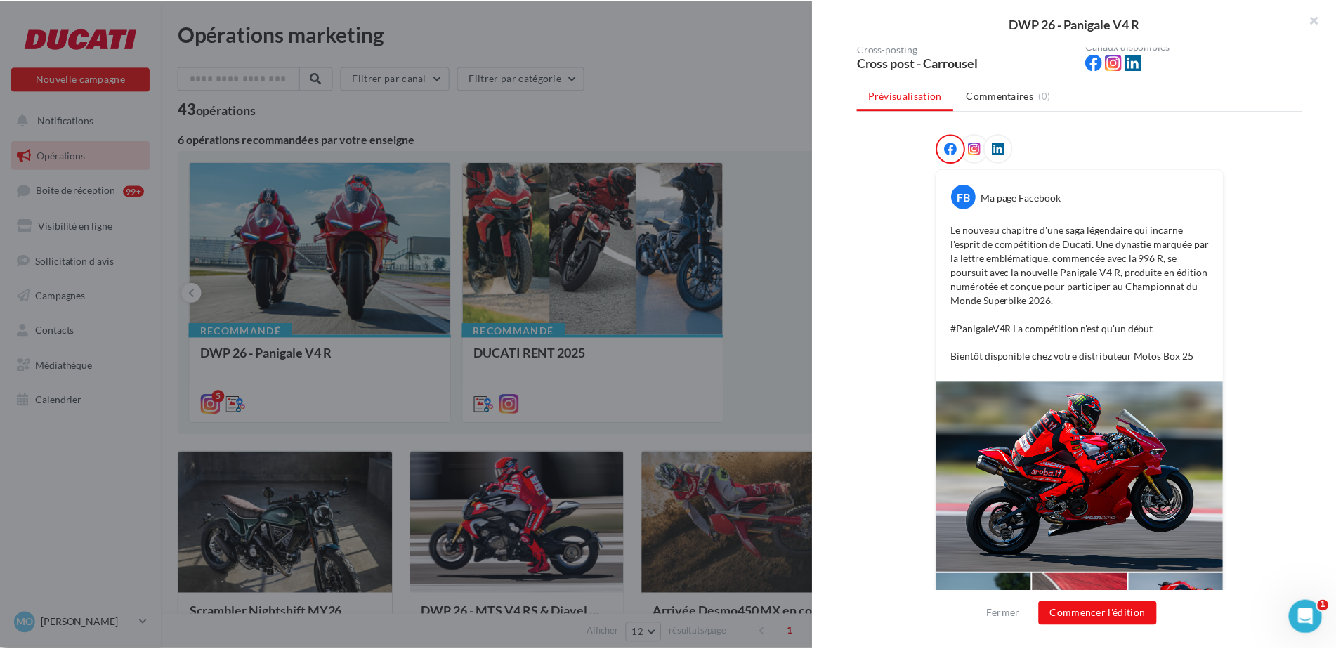
scroll to position [225, 0]
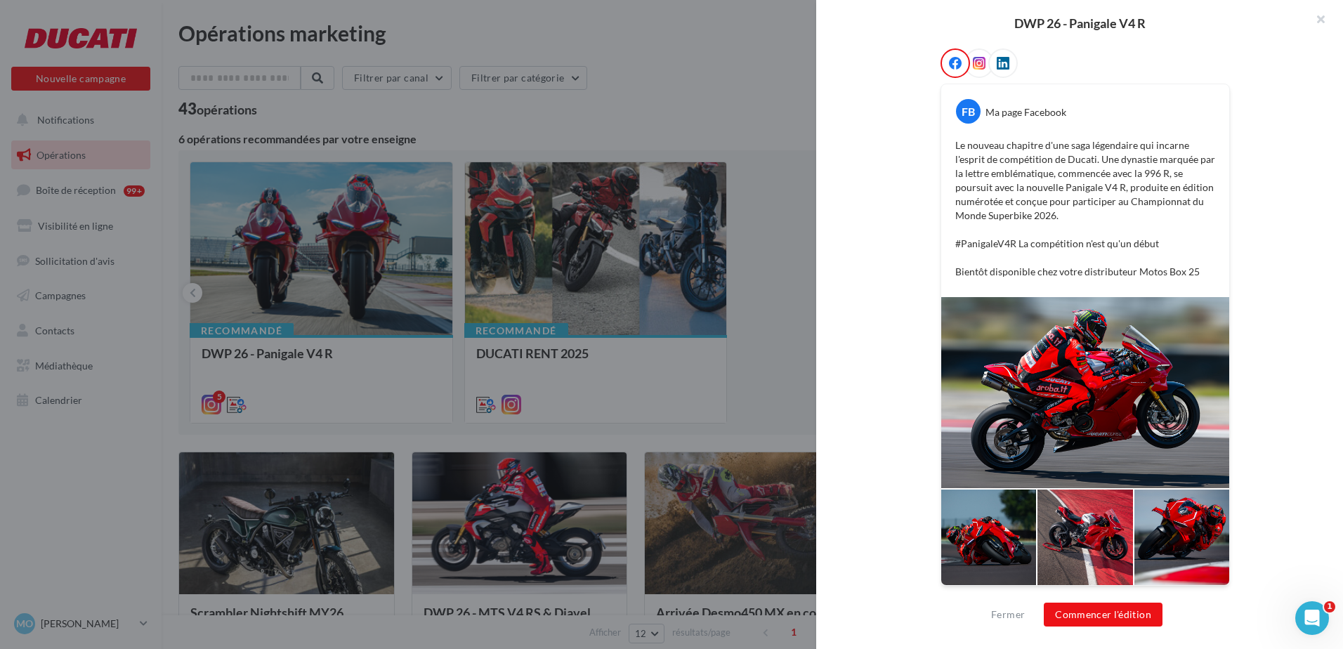
click at [643, 283] on div at bounding box center [671, 324] width 1343 height 649
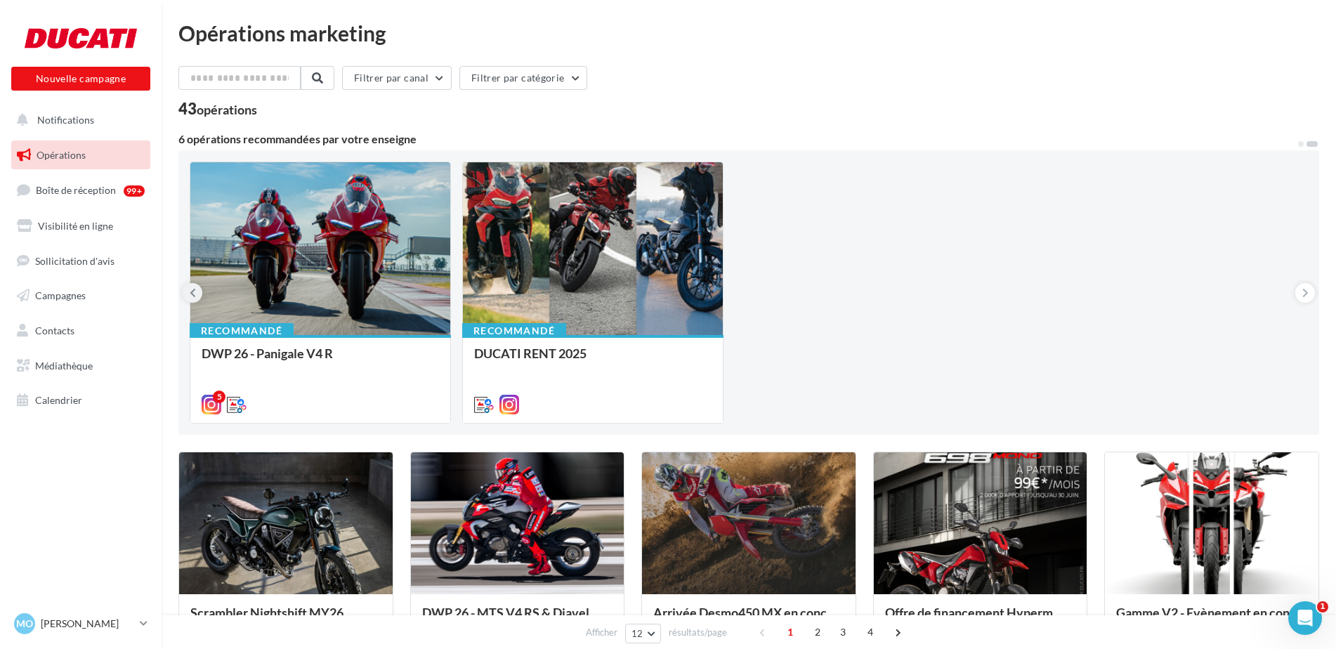
click at [191, 294] on icon at bounding box center [193, 293] width 6 height 14
